Goal: Find specific page/section: Find specific page/section

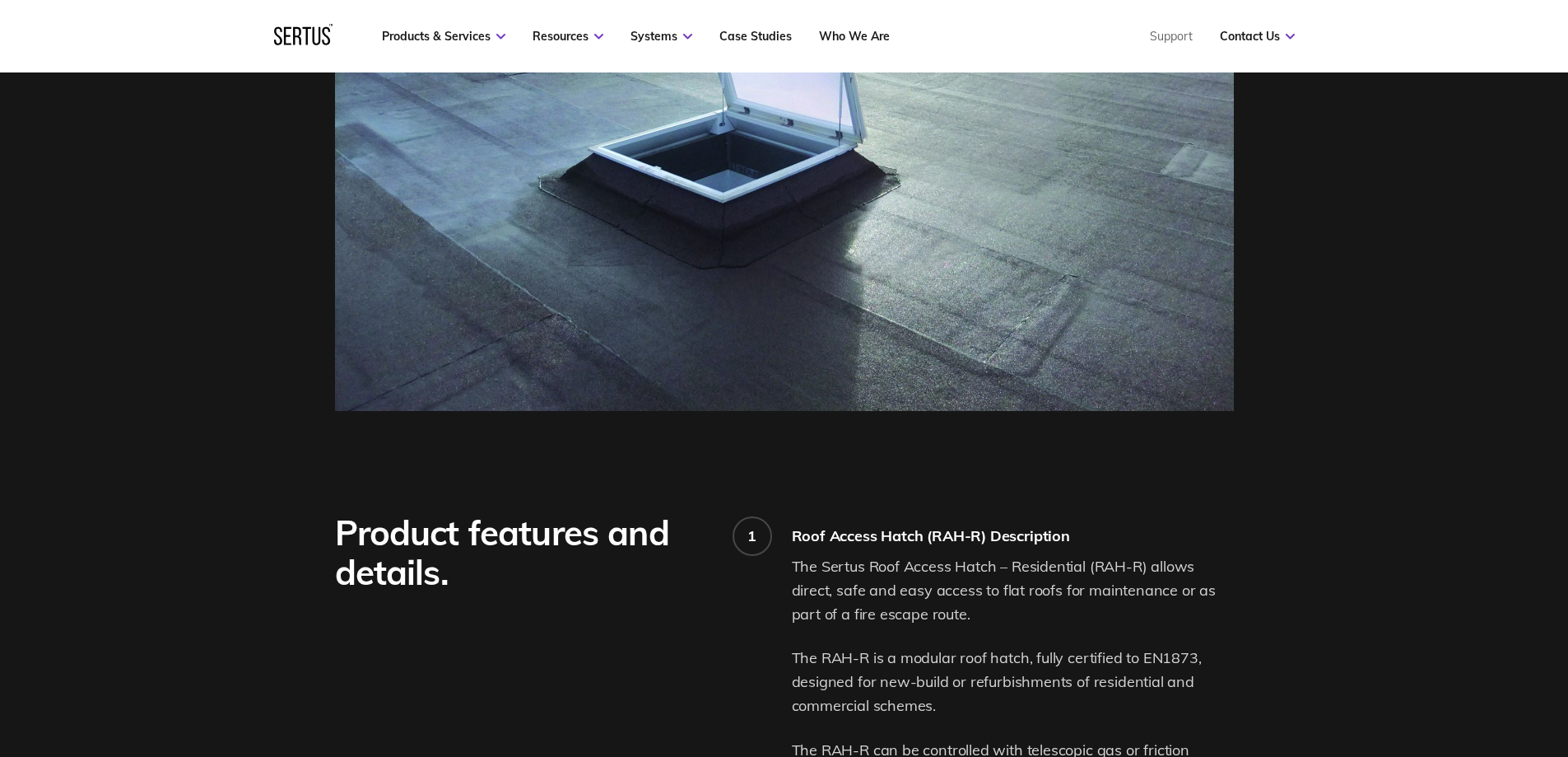
scroll to position [823, 0]
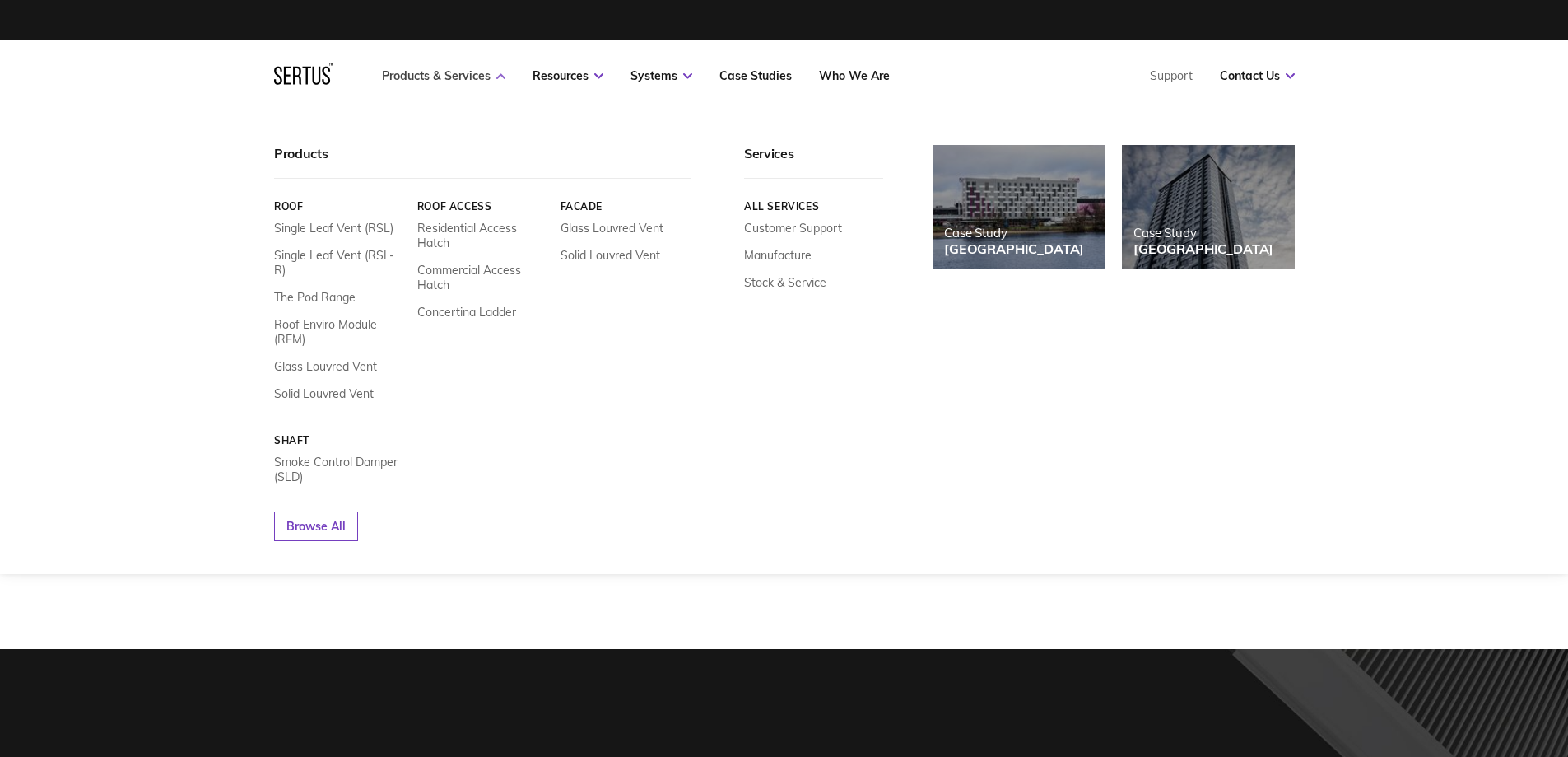
click at [474, 78] on link "Products & Services" at bounding box center [443, 76] width 124 height 15
click at [459, 269] on link "Commercial Access Hatch" at bounding box center [482, 277] width 131 height 29
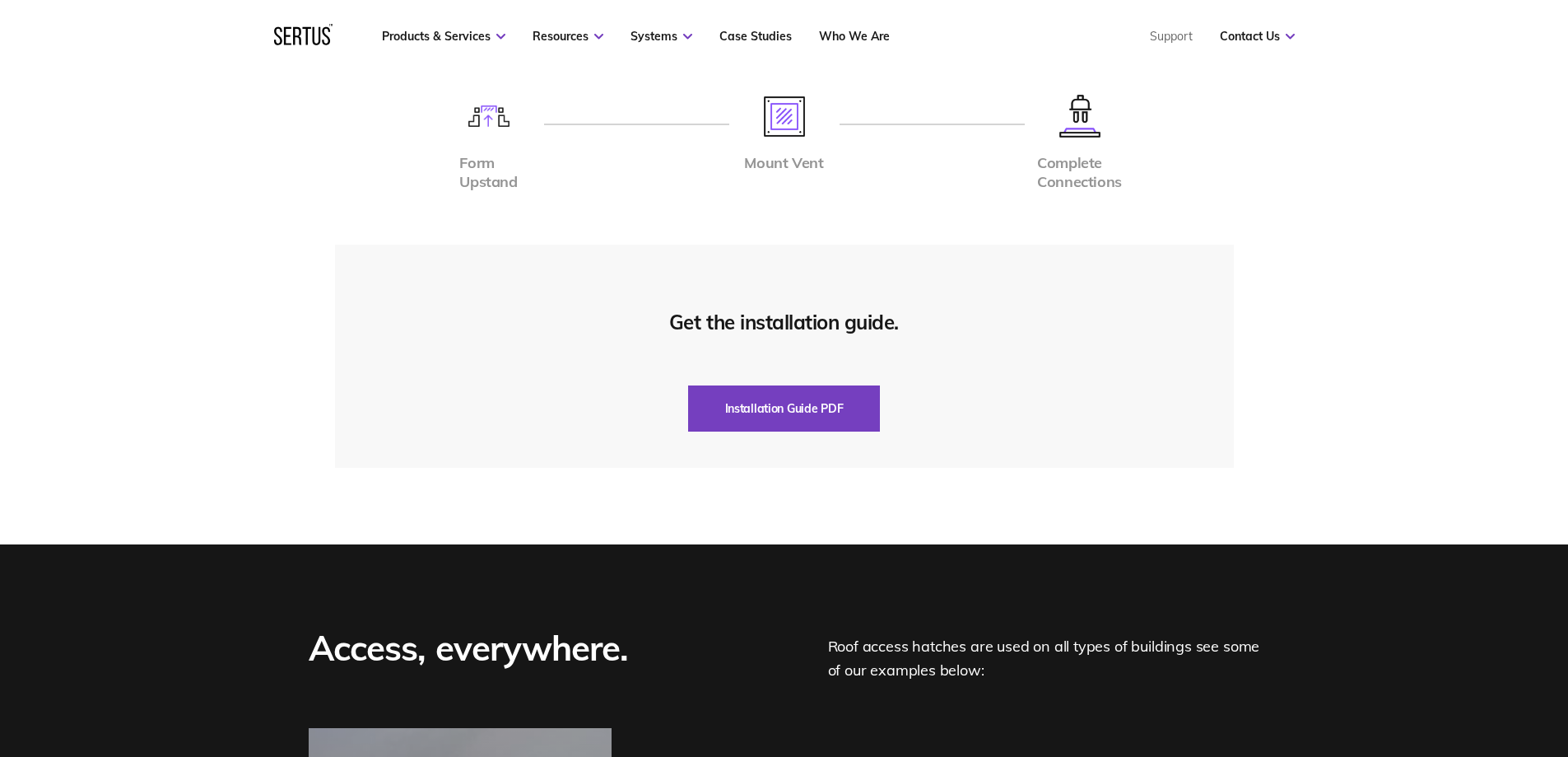
scroll to position [3376, 0]
